Goal: Task Accomplishment & Management: Manage account settings

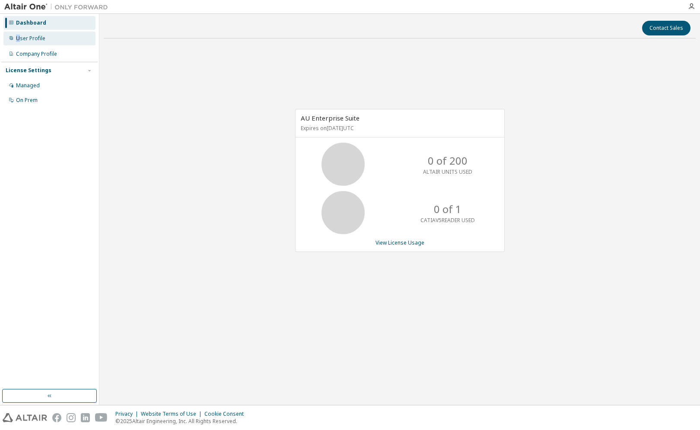
click at [18, 45] on div "User Profile" at bounding box center [49, 39] width 92 height 14
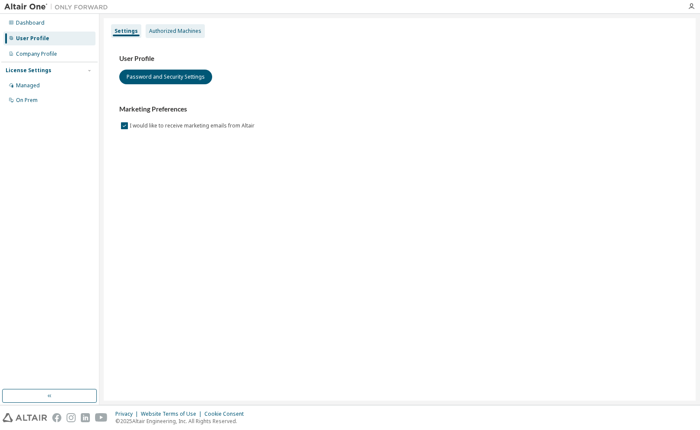
click at [189, 31] on div "Authorized Machines" at bounding box center [175, 31] width 52 height 7
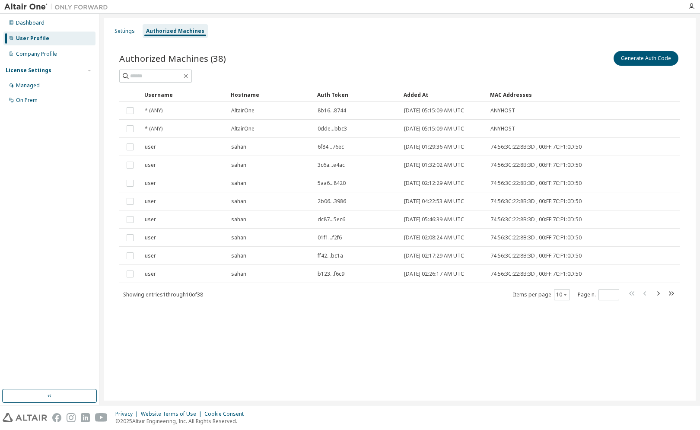
click at [295, 343] on div "Settings Authorized Machines Authorized Machines (38) Generate Auth Code Clear …" at bounding box center [400, 209] width 592 height 382
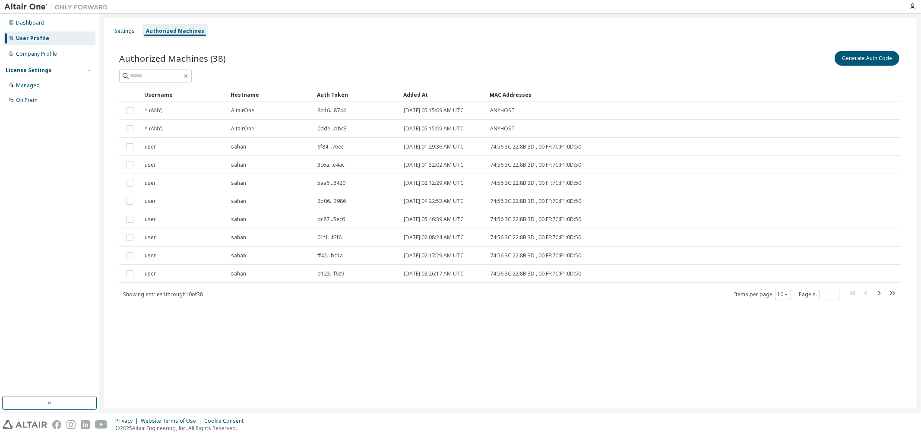
click at [179, 29] on div "Authorized Machines" at bounding box center [175, 31] width 58 height 7
click at [121, 30] on div "Settings" at bounding box center [124, 31] width 20 height 7
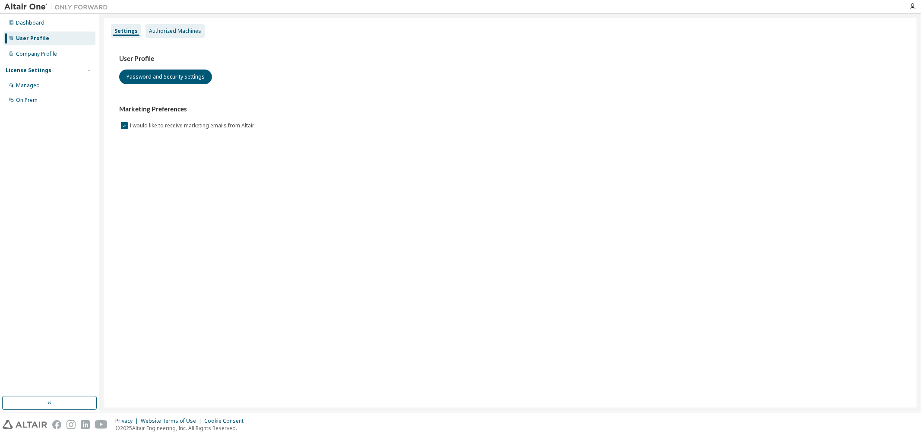
click at [188, 29] on div "Authorized Machines" at bounding box center [175, 31] width 52 height 7
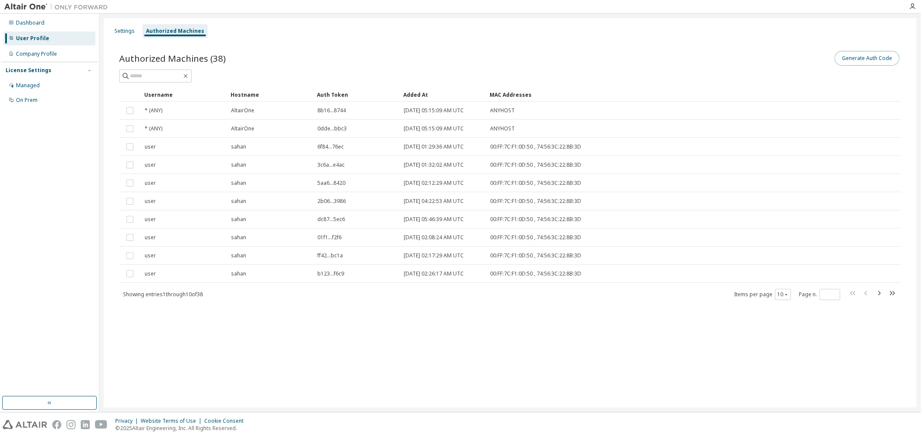
click at [863, 62] on button "Generate Auth Code" at bounding box center [867, 58] width 65 height 15
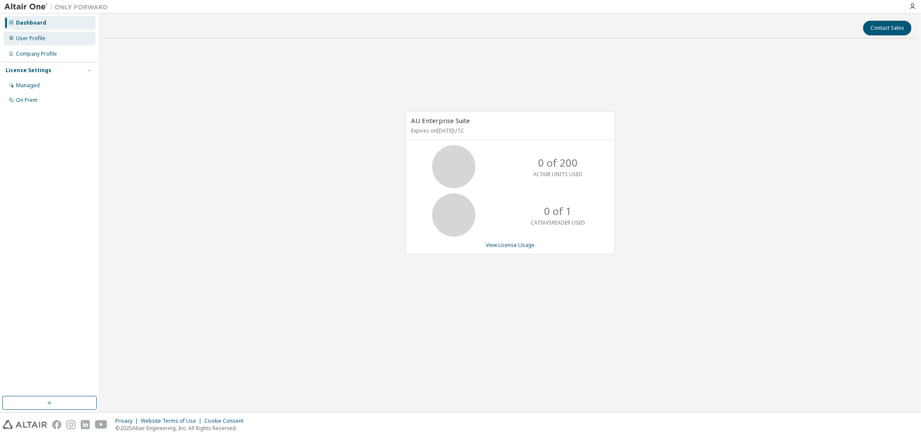
click at [38, 42] on div "User Profile" at bounding box center [49, 39] width 92 height 14
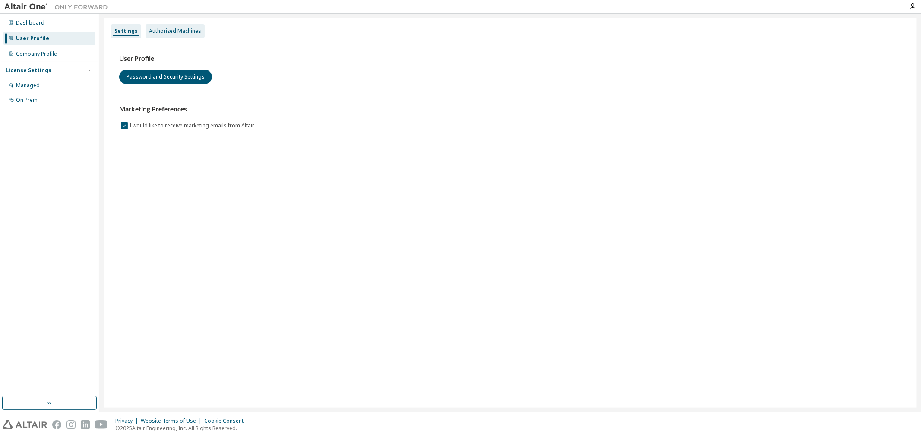
click at [166, 32] on div "Authorized Machines" at bounding box center [175, 31] width 52 height 7
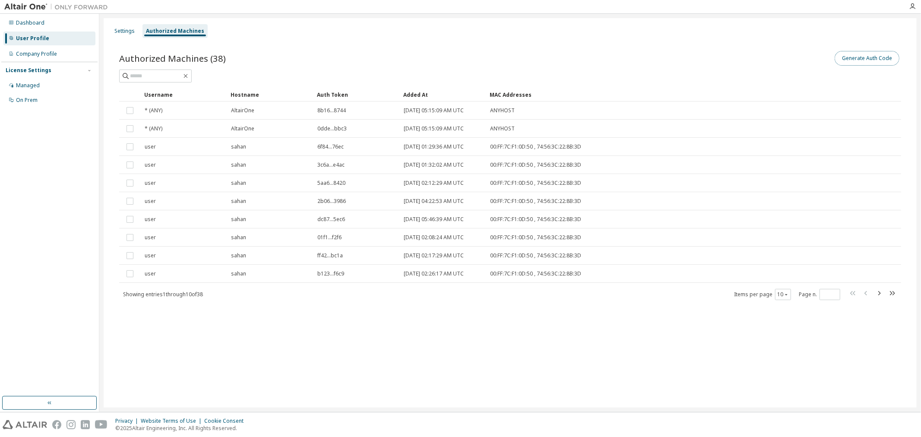
click at [865, 62] on button "Generate Auth Code" at bounding box center [867, 58] width 65 height 15
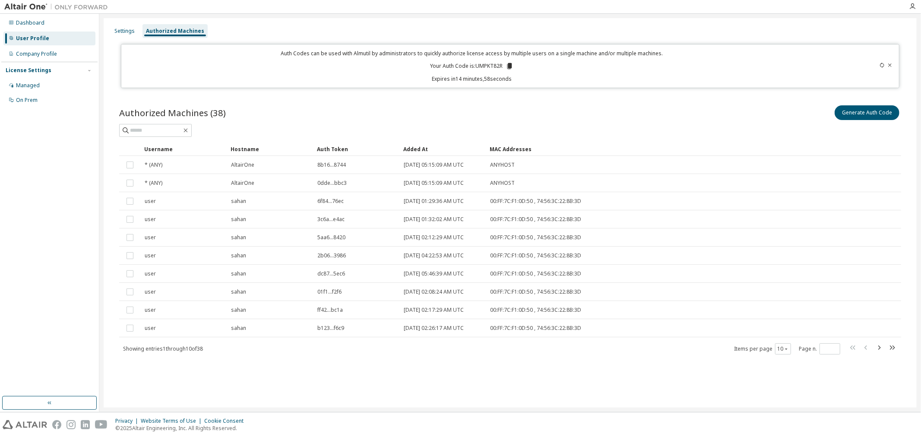
click at [510, 67] on icon at bounding box center [509, 66] width 5 height 6
click at [509, 70] on div "Auth Codes can be used with Almutil by administrators to quickly authorize lice…" at bounding box center [472, 66] width 691 height 33
click at [511, 66] on icon at bounding box center [509, 66] width 5 height 6
